Goal: Task Accomplishment & Management: Manage account settings

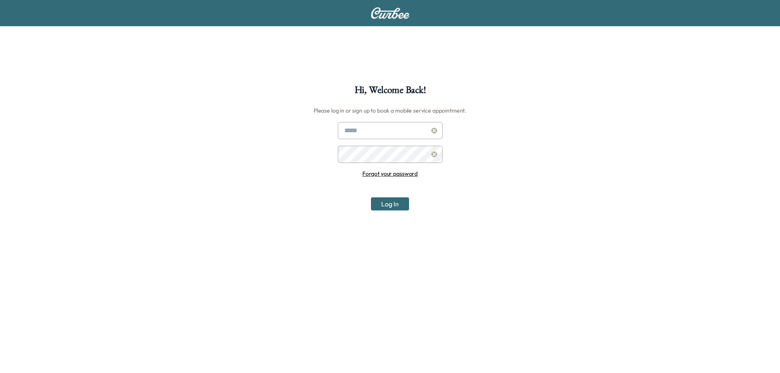
type input "**********"
click at [390, 202] on button "Log In" at bounding box center [390, 203] width 38 height 13
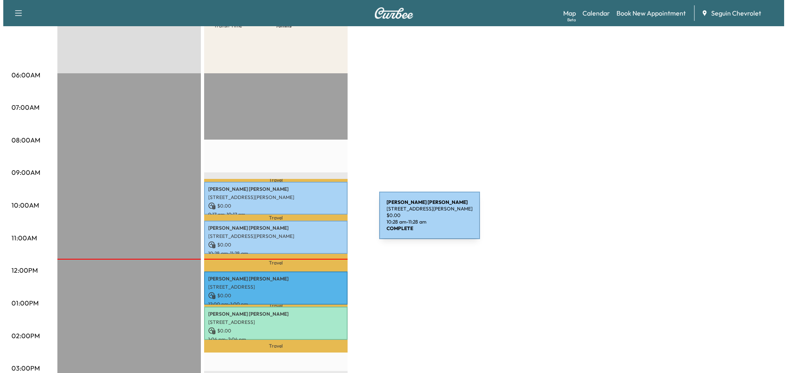
scroll to position [123, 0]
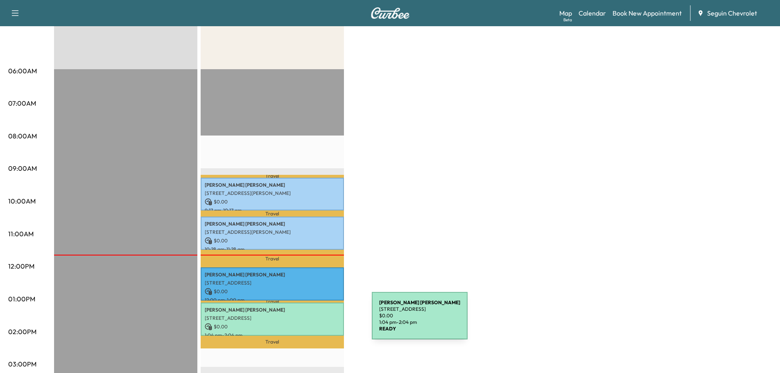
click at [311, 323] on p "$ 0.00" at bounding box center [272, 326] width 135 height 7
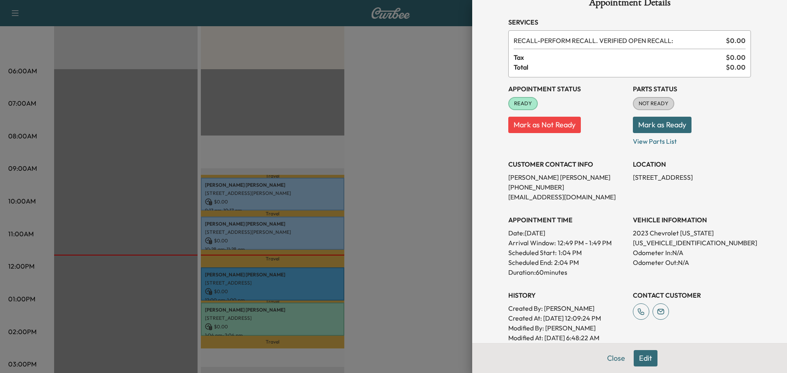
scroll to position [0, 0]
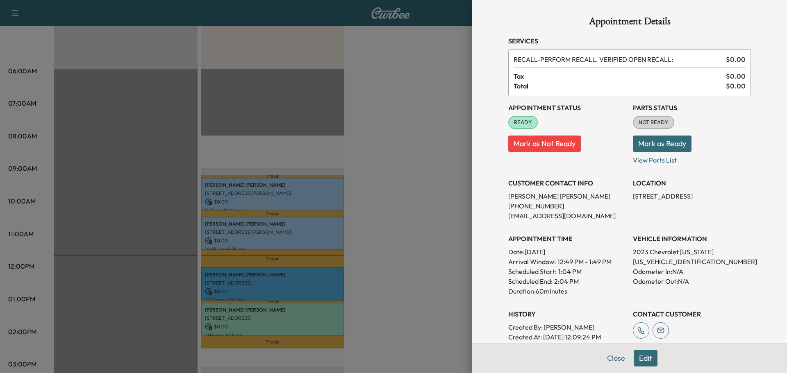
click at [662, 147] on button "Mark as Ready" at bounding box center [661, 144] width 59 height 16
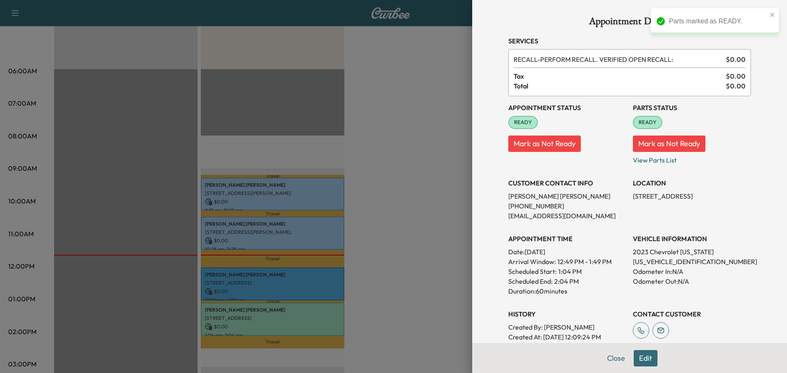
click at [444, 233] on div at bounding box center [393, 186] width 787 height 373
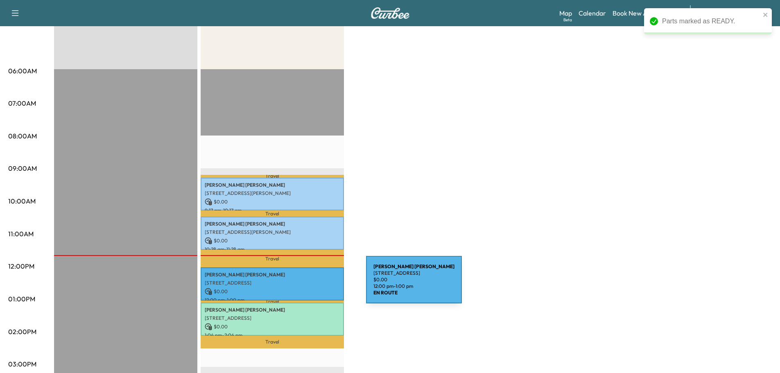
click at [305, 285] on div "[PERSON_NAME] [STREET_ADDRESS] $ 0.00 12:00 pm - 1:00 pm" at bounding box center [272, 283] width 143 height 33
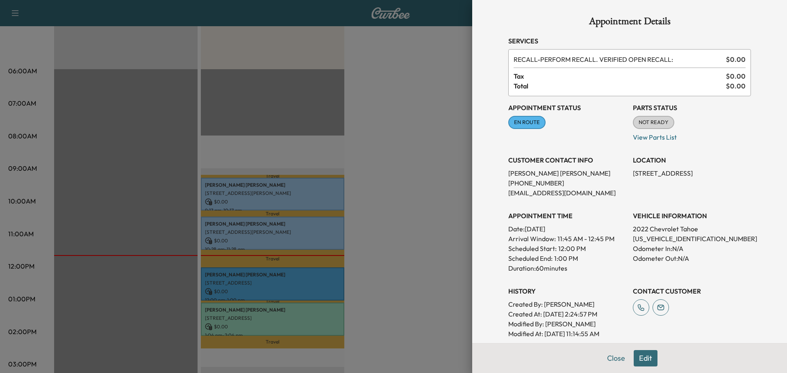
click at [653, 122] on span "NOT READY" at bounding box center [653, 122] width 40 height 8
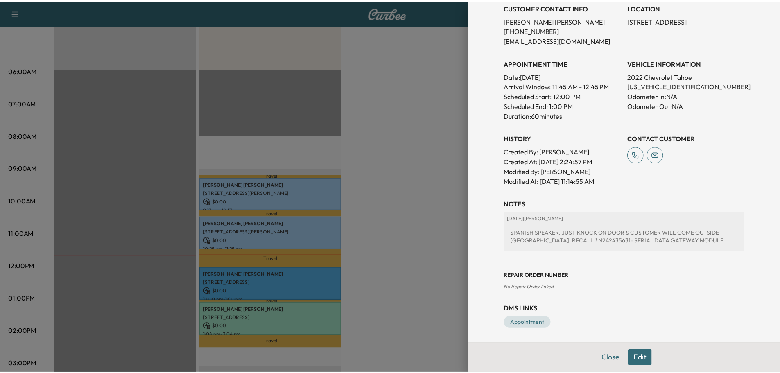
scroll to position [154, 0]
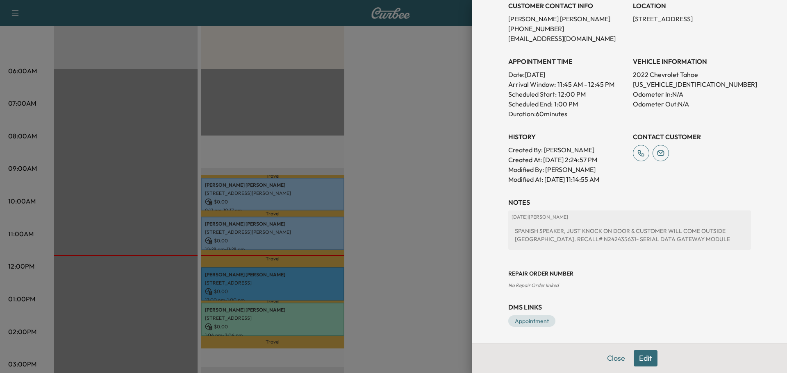
click at [422, 267] on div at bounding box center [393, 186] width 787 height 373
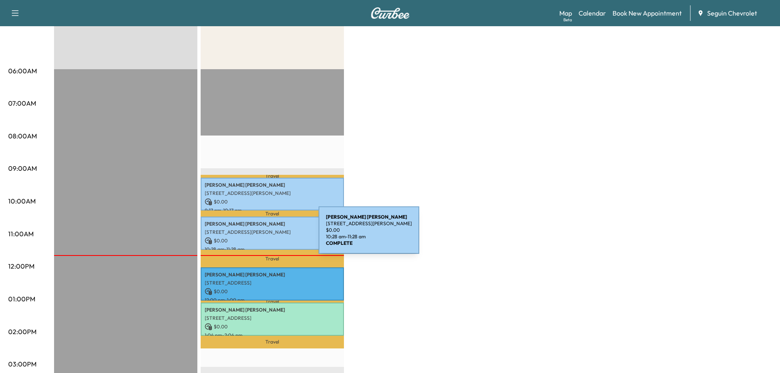
click at [256, 232] on p "[STREET_ADDRESS][PERSON_NAME]" at bounding box center [272, 232] width 135 height 7
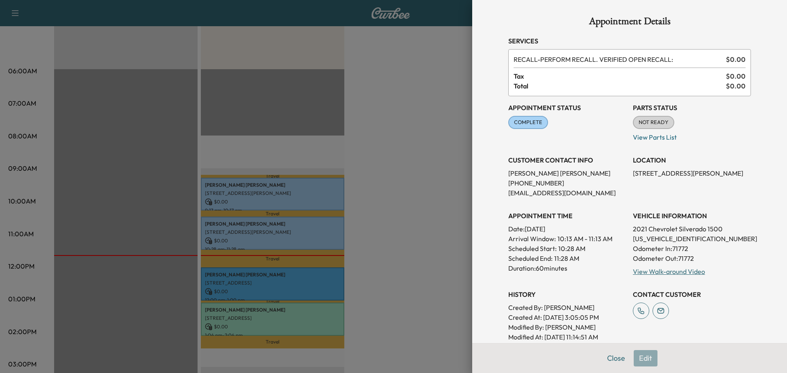
click at [653, 126] on span "NOT READY" at bounding box center [653, 122] width 40 height 8
click at [385, 202] on div at bounding box center [393, 186] width 787 height 373
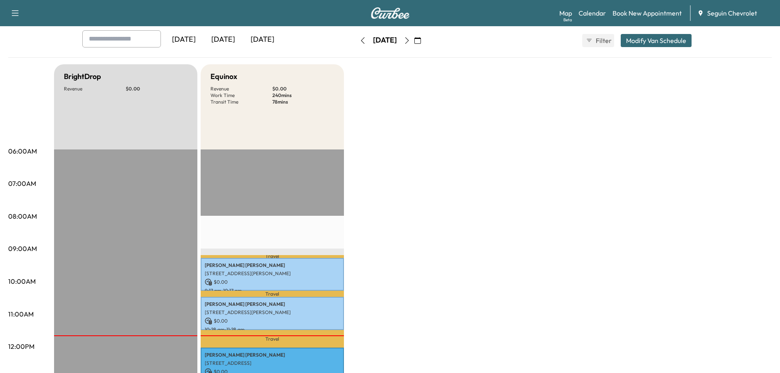
scroll to position [0, 0]
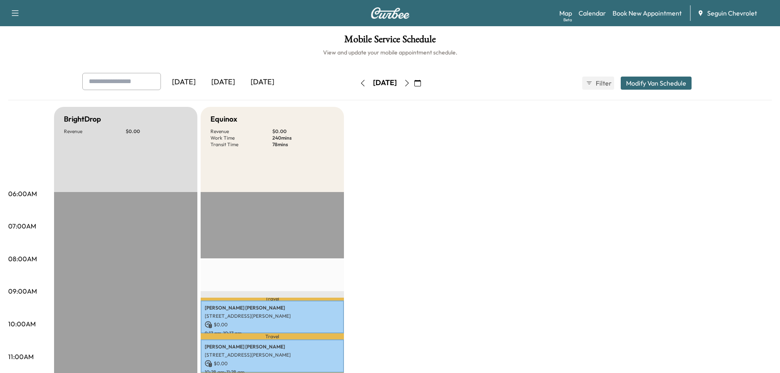
click at [410, 84] on icon "button" at bounding box center [407, 83] width 7 height 7
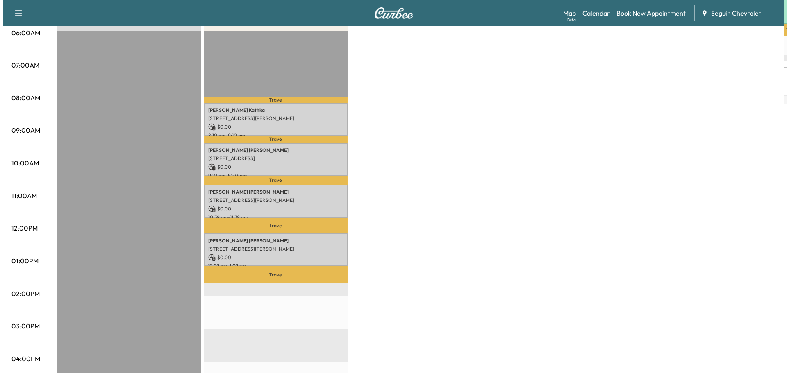
scroll to position [164, 0]
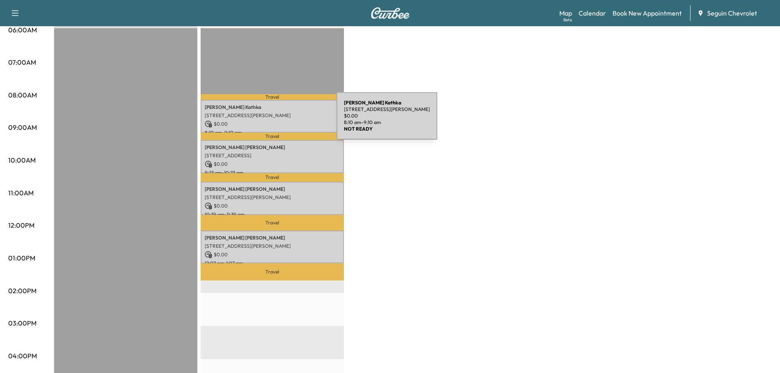
click at [275, 121] on p "$ 0.00" at bounding box center [272, 123] width 135 height 7
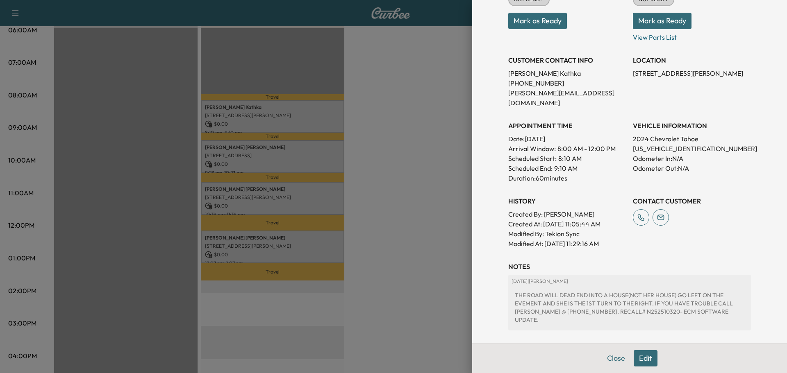
scroll to position [0, 0]
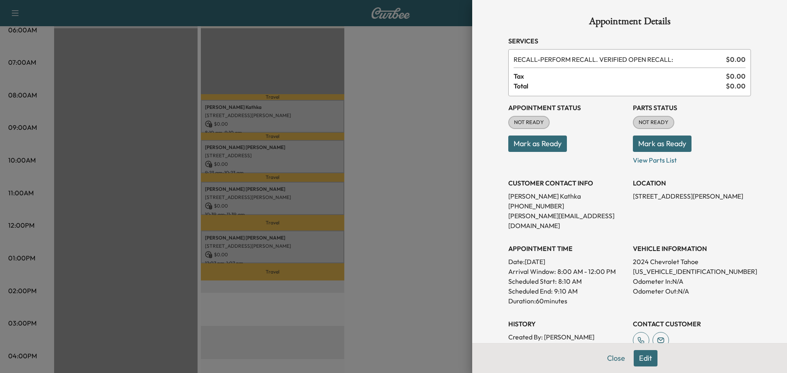
click at [672, 147] on button "Mark as Ready" at bounding box center [661, 144] width 59 height 16
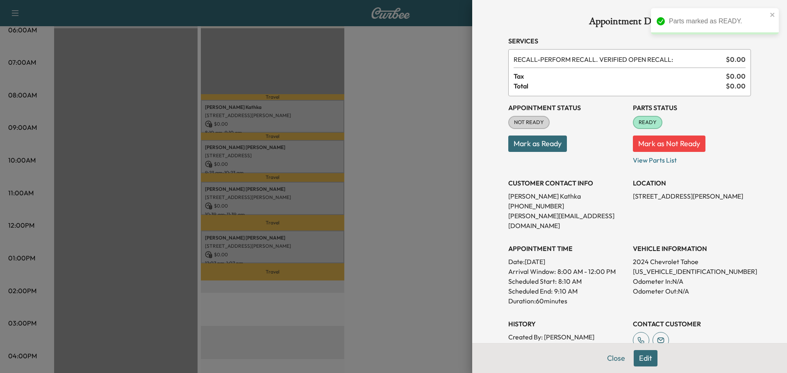
click at [428, 193] on div at bounding box center [393, 186] width 787 height 373
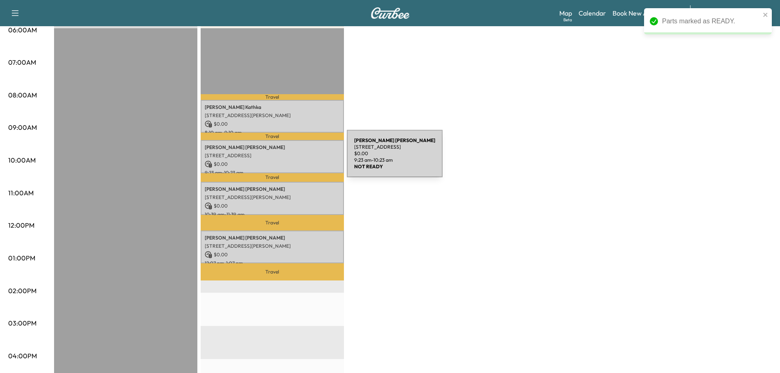
click at [286, 159] on div "[PERSON_NAME] [STREET_ADDRESS] $ 0.00 9:23 am - 10:23 am" at bounding box center [272, 156] width 143 height 33
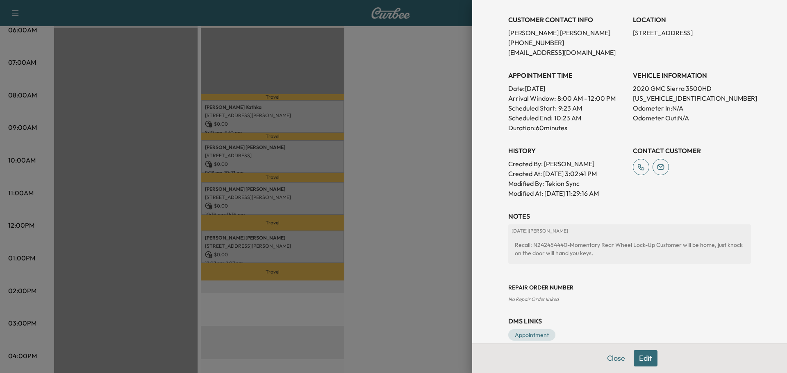
scroll to position [164, 0]
drag, startPoint x: 560, startPoint y: 243, endPoint x: 527, endPoint y: 242, distance: 33.2
click at [527, 242] on div "Recall: N242454440-Momentary Rear Wheel Lock-Up Customer will be home, just kno…" at bounding box center [629, 248] width 236 height 23
copy div "N242454440"
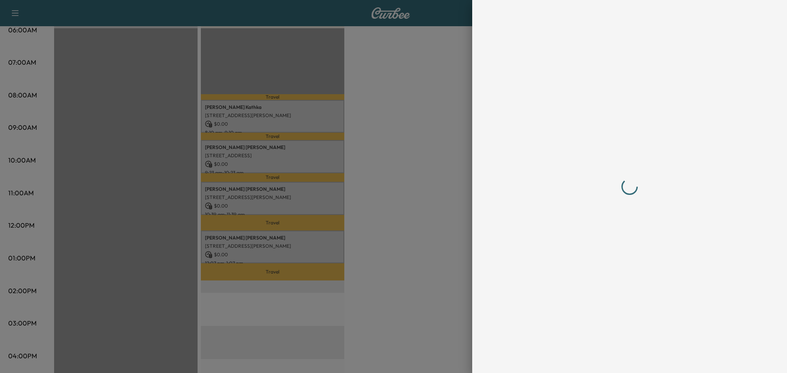
scroll to position [0, 0]
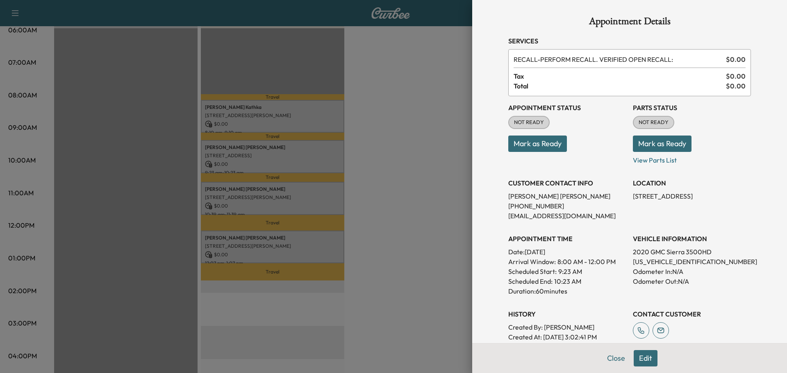
click at [678, 145] on button "Mark as Ready" at bounding box center [661, 144] width 59 height 16
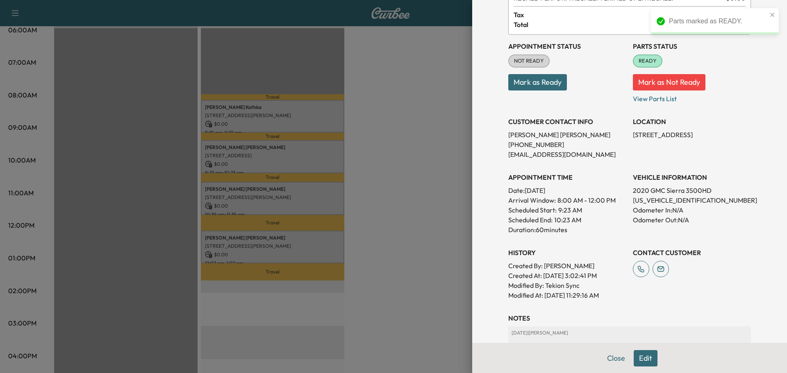
scroll to position [177, 0]
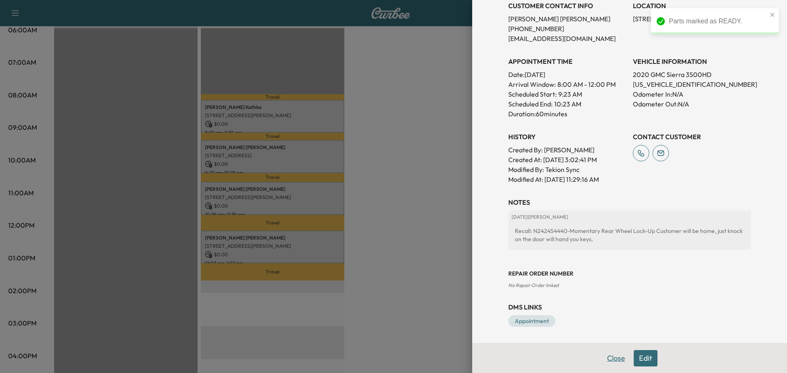
click at [615, 357] on button "Close" at bounding box center [615, 358] width 29 height 16
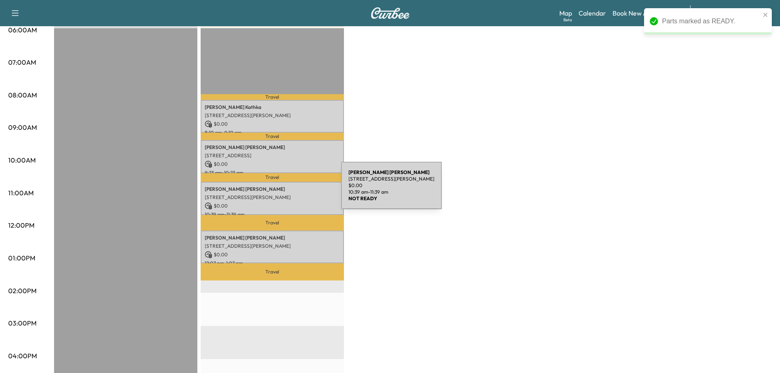
click at [280, 190] on p "[PERSON_NAME]" at bounding box center [272, 189] width 135 height 7
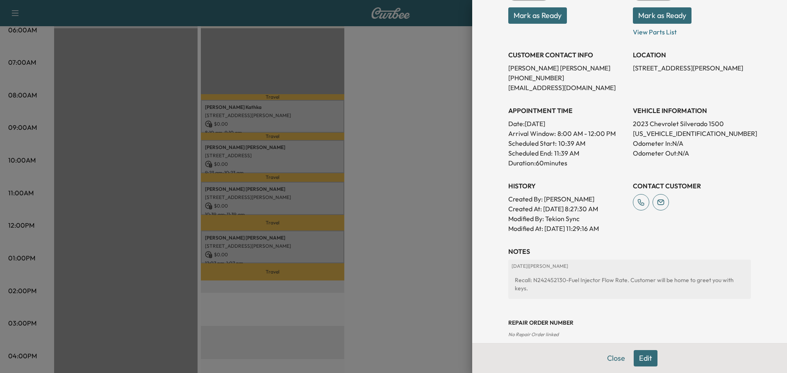
scroll to position [46, 0]
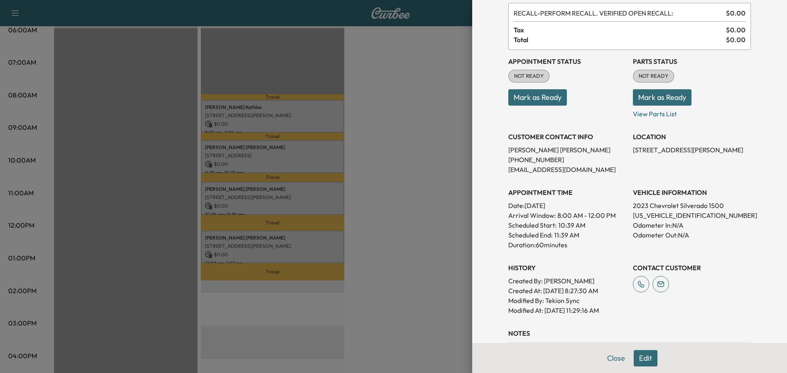
click at [662, 100] on button "Mark as Ready" at bounding box center [661, 97] width 59 height 16
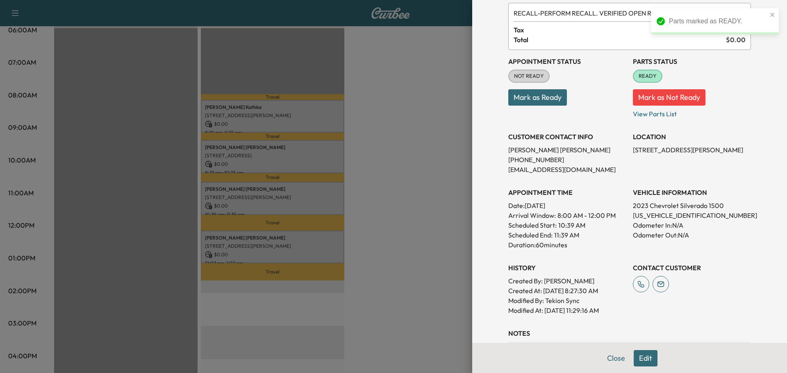
click at [406, 191] on div at bounding box center [393, 186] width 787 height 373
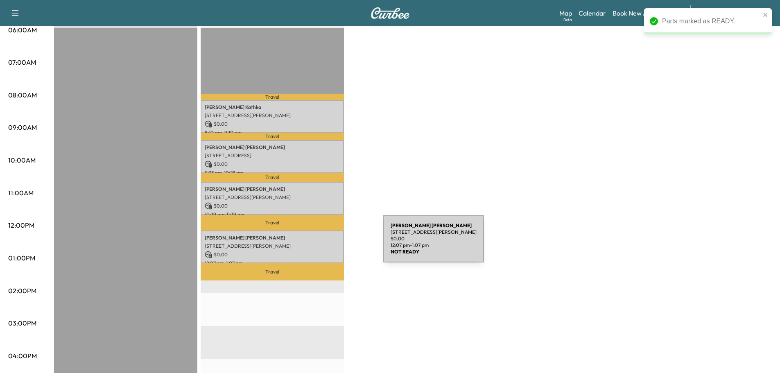
click at [321, 244] on p "[STREET_ADDRESS][PERSON_NAME]" at bounding box center [272, 246] width 135 height 7
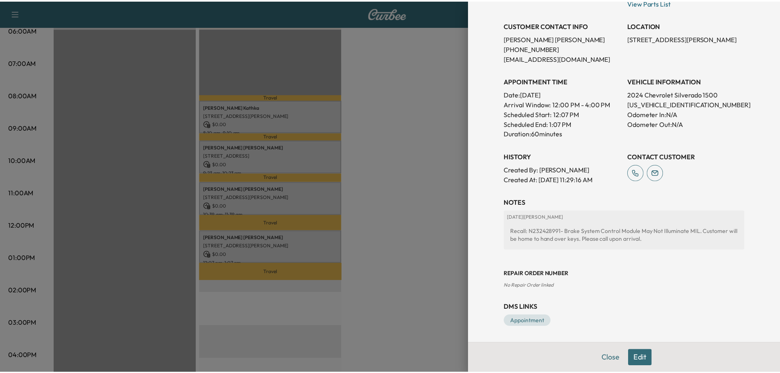
scroll to position [0, 0]
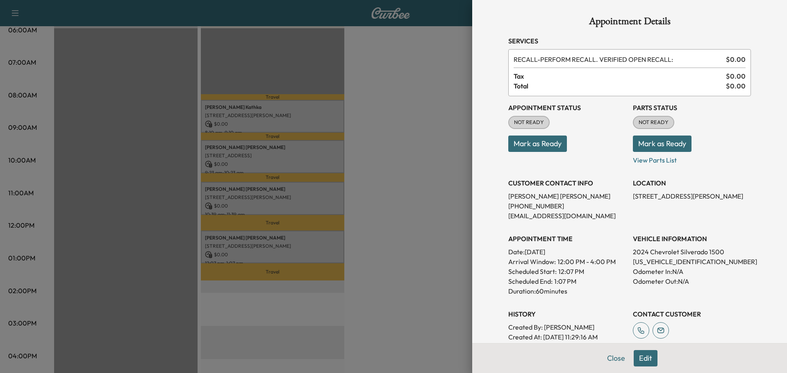
click at [650, 136] on button "Mark as Ready" at bounding box center [661, 144] width 59 height 16
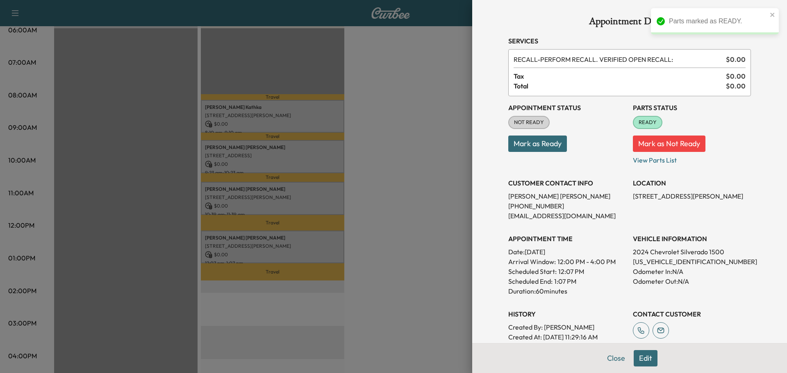
click at [394, 186] on div at bounding box center [393, 186] width 787 height 373
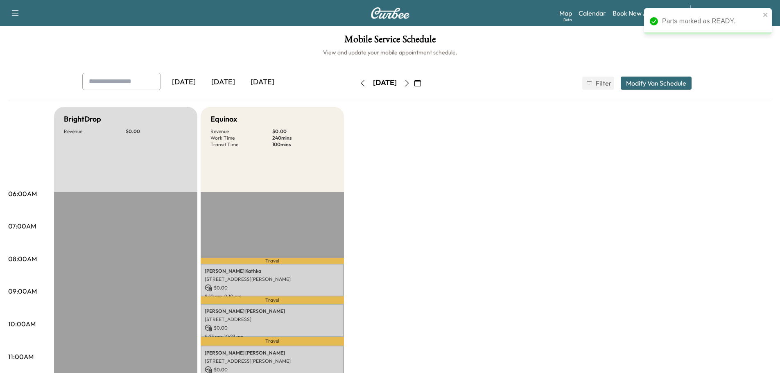
click at [360, 83] on icon "button" at bounding box center [363, 83] width 7 height 7
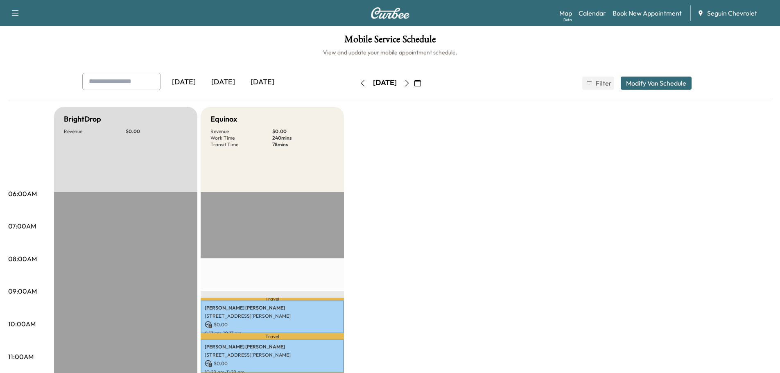
click at [356, 83] on button "button" at bounding box center [363, 83] width 14 height 13
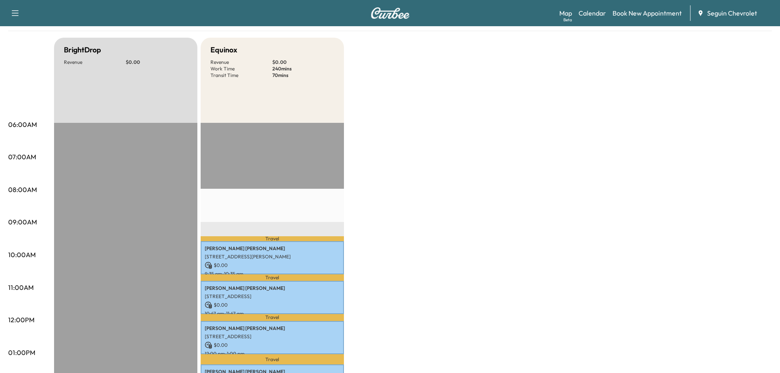
scroll to position [41, 0]
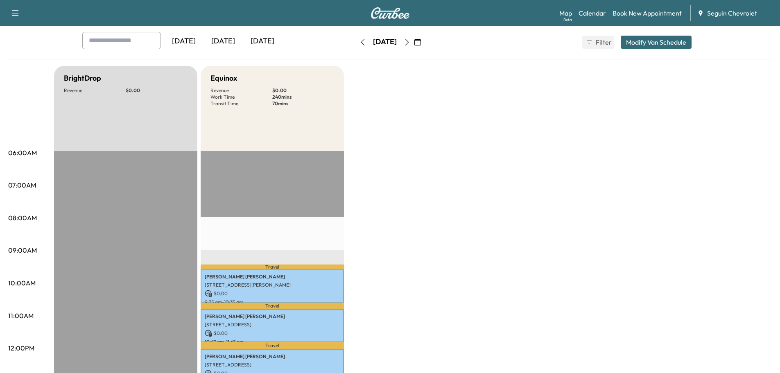
click at [361, 45] on icon "button" at bounding box center [363, 42] width 4 height 7
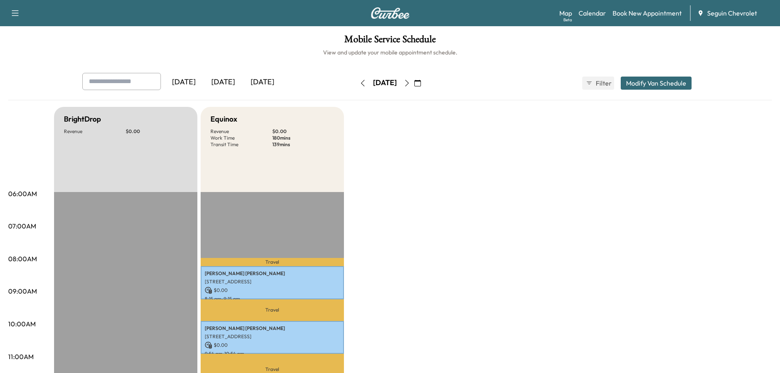
click at [360, 84] on icon "button" at bounding box center [363, 83] width 7 height 7
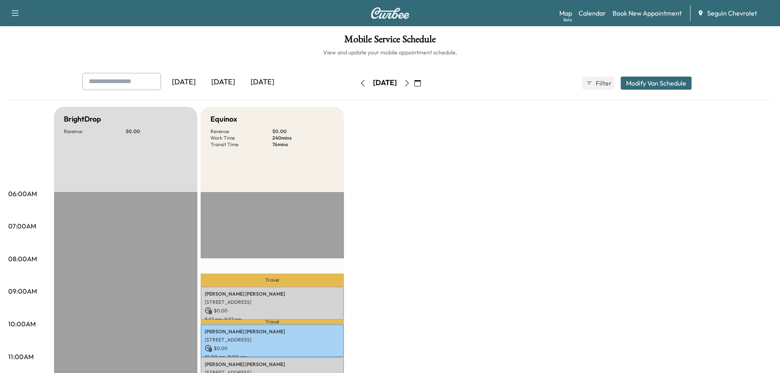
click at [410, 81] on icon "button" at bounding box center [407, 83] width 7 height 7
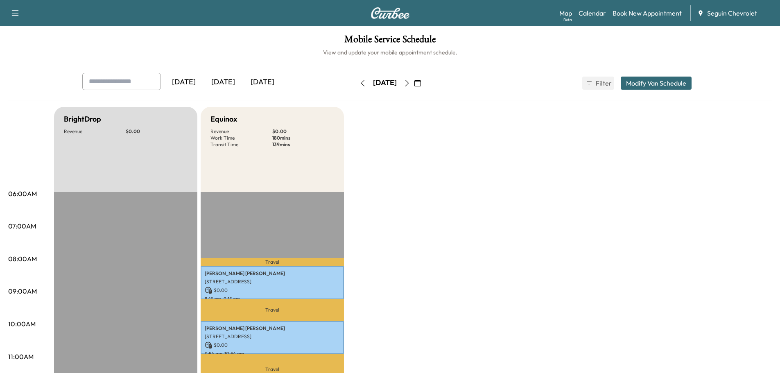
click at [410, 81] on icon "button" at bounding box center [407, 83] width 7 height 7
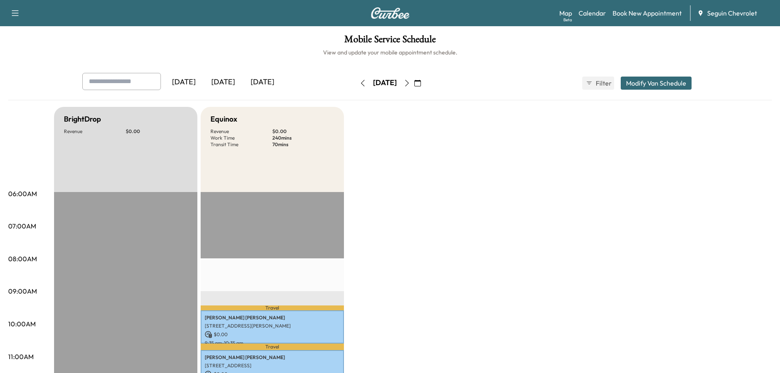
click at [410, 84] on icon "button" at bounding box center [407, 83] width 7 height 7
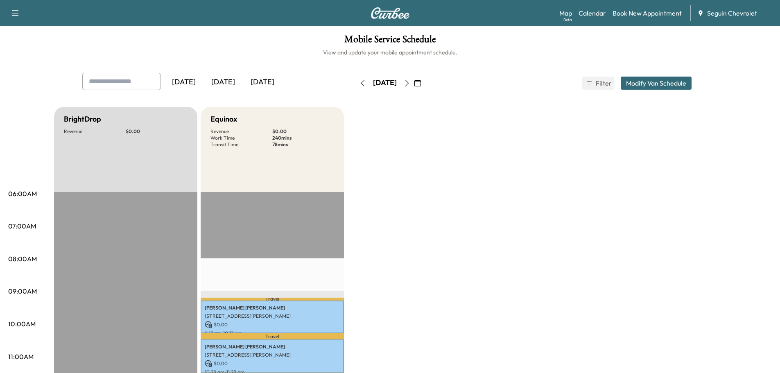
click at [421, 83] on icon "button" at bounding box center [418, 83] width 7 height 7
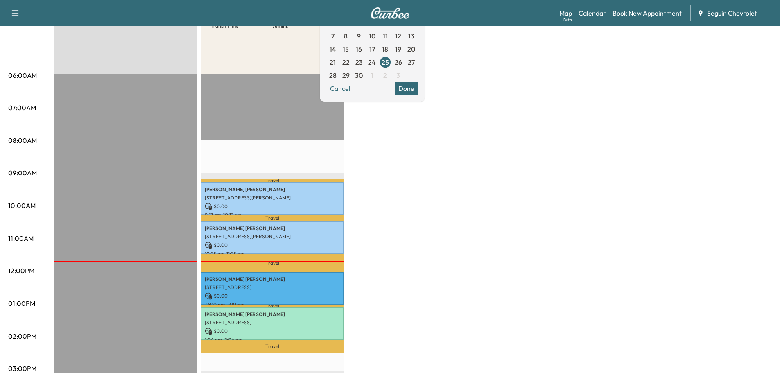
scroll to position [123, 0]
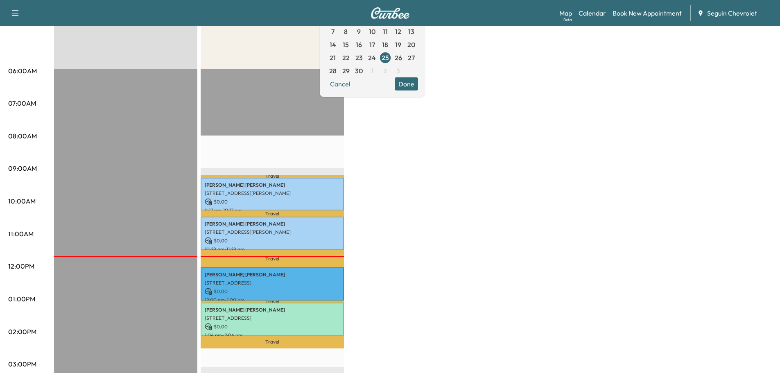
click at [375, 247] on div "BrightDrop Revenue $ 0.00 EST Start Equinox Revenue $ 0.00 Work Time 240 mins T…" at bounding box center [413, 291] width 718 height 614
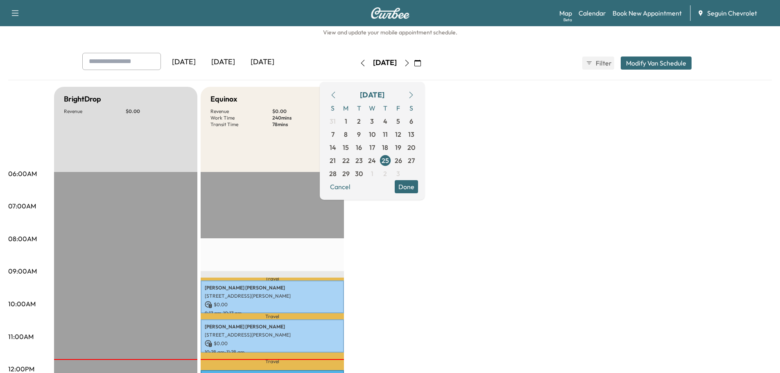
scroll to position [0, 0]
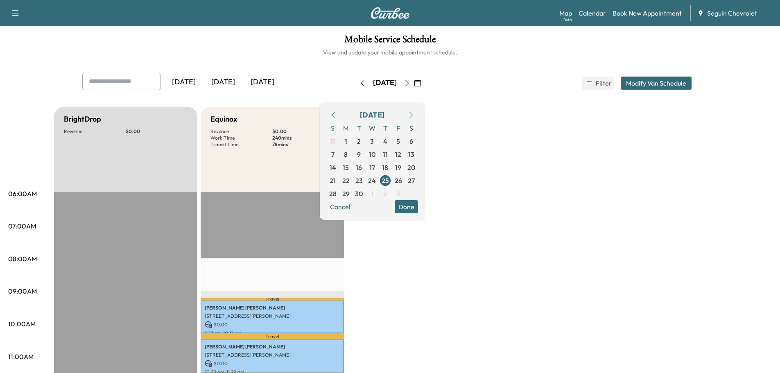
click at [410, 80] on icon "button" at bounding box center [407, 83] width 7 height 7
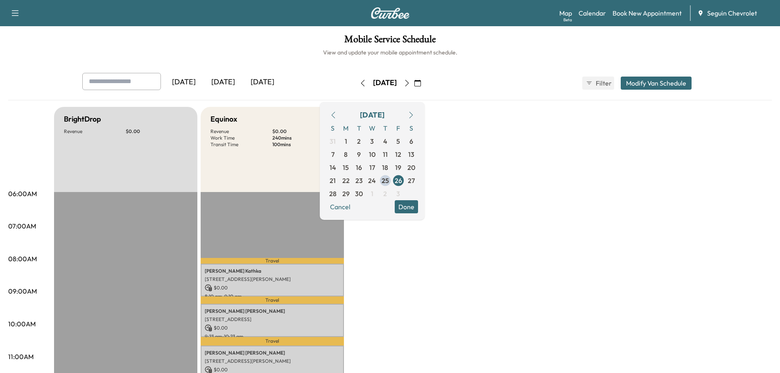
click at [425, 81] on button "button" at bounding box center [418, 83] width 14 height 13
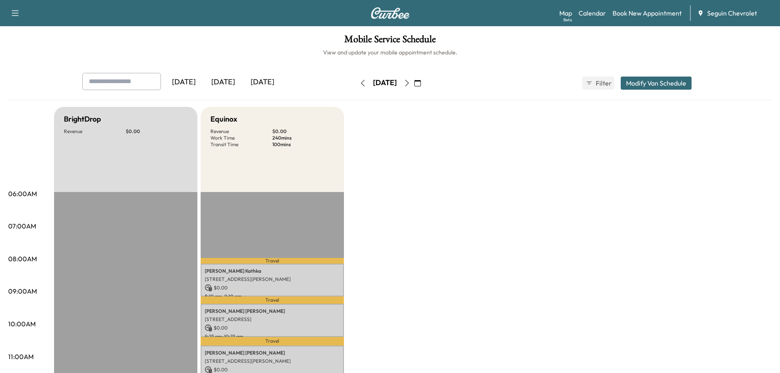
click at [410, 84] on icon "button" at bounding box center [407, 83] width 7 height 7
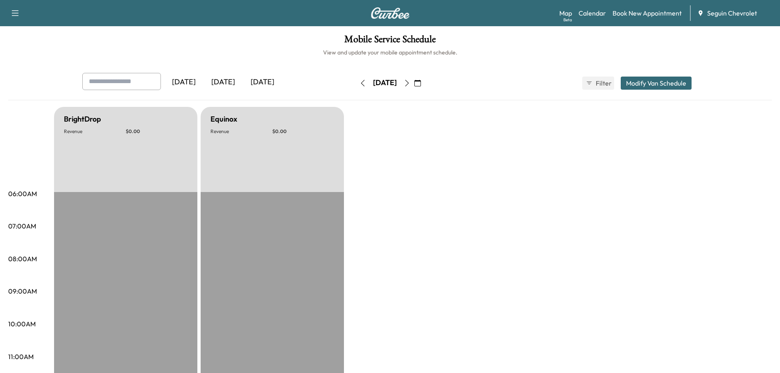
click at [410, 84] on icon "button" at bounding box center [407, 83] width 7 height 7
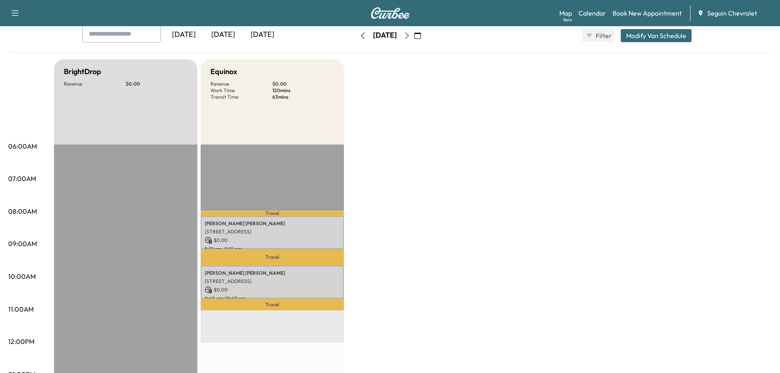
scroll to position [41, 0]
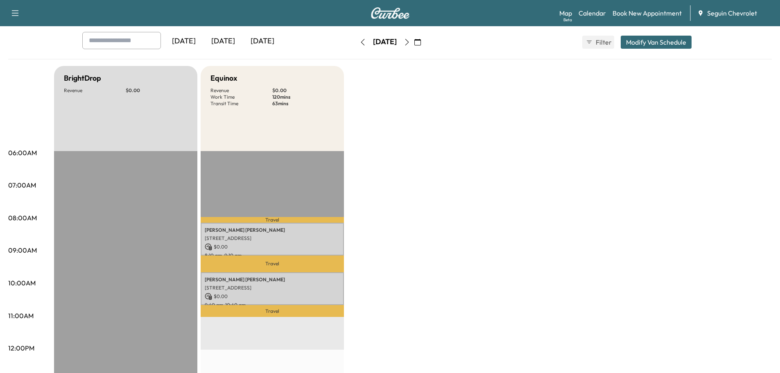
click at [409, 39] on icon "button" at bounding box center [407, 42] width 4 height 7
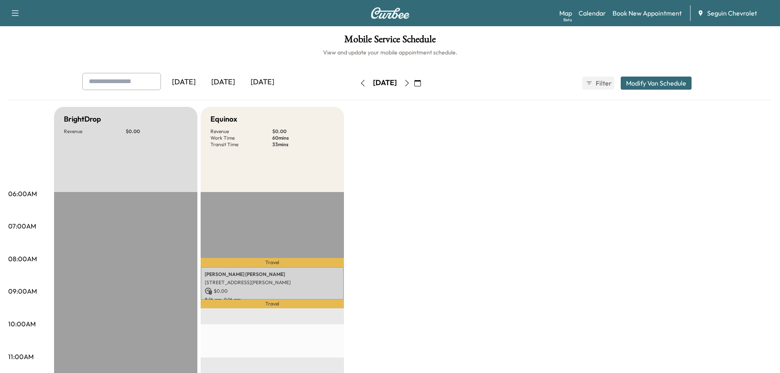
click at [414, 79] on button "button" at bounding box center [407, 83] width 14 height 13
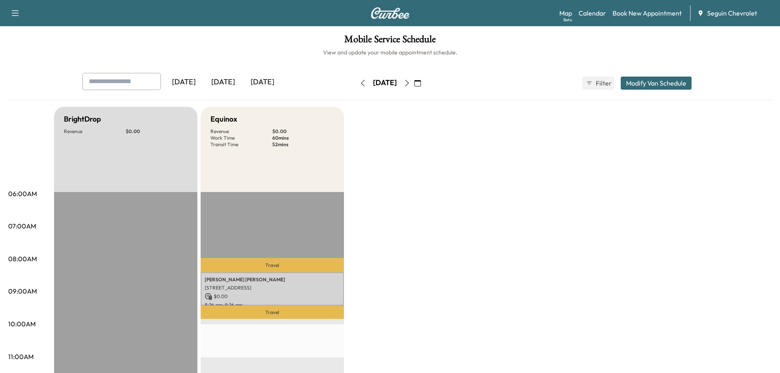
click at [410, 83] on icon "button" at bounding box center [407, 83] width 7 height 7
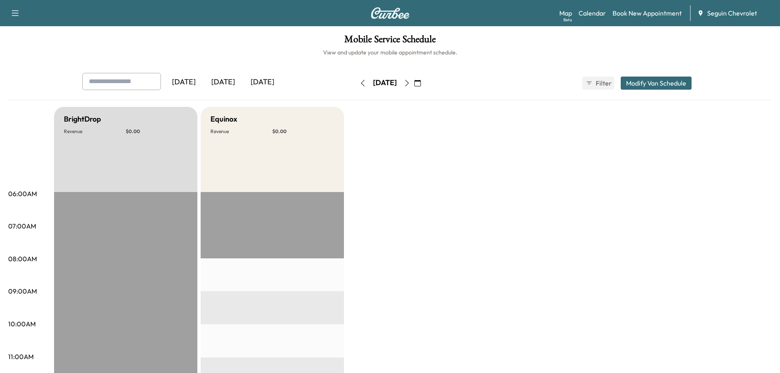
click at [414, 82] on button "button" at bounding box center [407, 83] width 14 height 13
click at [360, 83] on icon "button" at bounding box center [363, 83] width 7 height 7
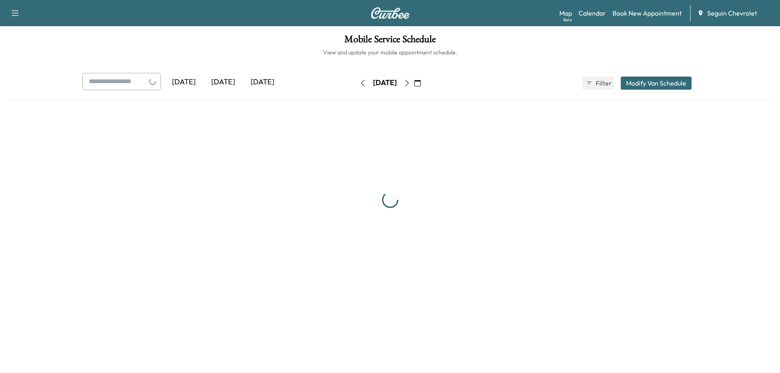
click at [356, 83] on button "button" at bounding box center [363, 83] width 14 height 13
click at [359, 83] on button "button" at bounding box center [366, 83] width 14 height 13
